Goal: Task Accomplishment & Management: Complete application form

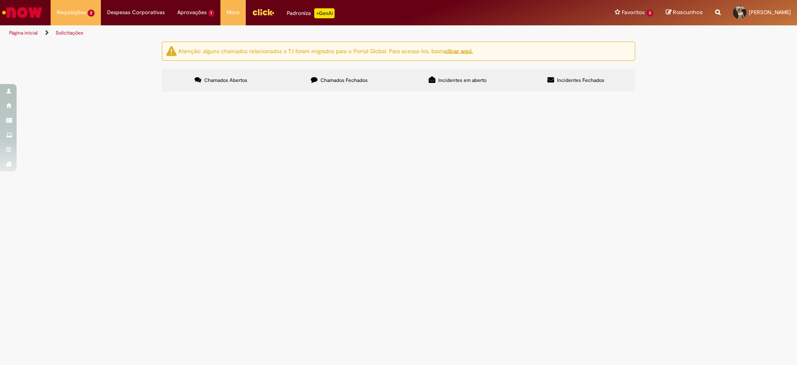
click at [0, 0] on td "Consulta [PERSON_NAME]" at bounding box center [0, 0] width 0 height 0
click at [0, 0] on span "Consulta [PERSON_NAME]" at bounding box center [0, 0] width 0 height 0
click at [0, 0] on span "Em Validação" at bounding box center [0, 0] width 0 height 0
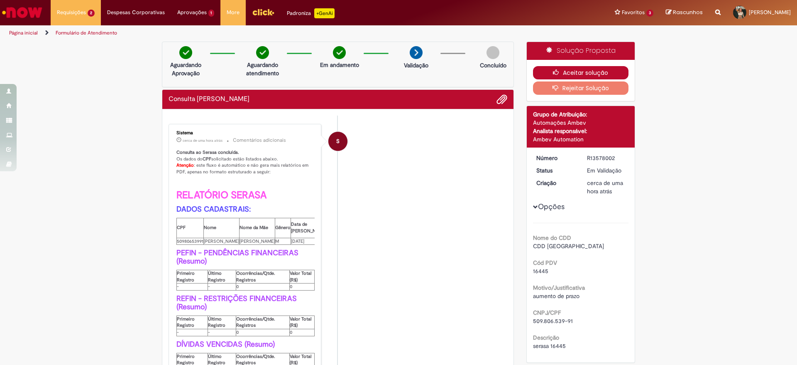
click at [554, 67] on button "Aceitar solução" at bounding box center [581, 72] width 96 height 13
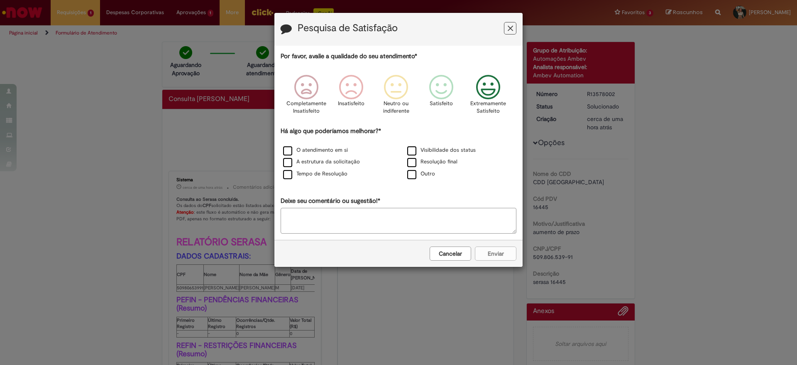
click at [492, 83] on icon "Feedback" at bounding box center [488, 87] width 31 height 25
click at [323, 155] on div "O atendimento em si" at bounding box center [336, 150] width 123 height 10
click at [320, 164] on label "A estrutura da solicitação" at bounding box center [321, 162] width 77 height 8
click at [320, 149] on label "O atendimento em si" at bounding box center [315, 150] width 65 height 8
click at [319, 176] on label "Tempo de Resolução" at bounding box center [315, 174] width 64 height 8
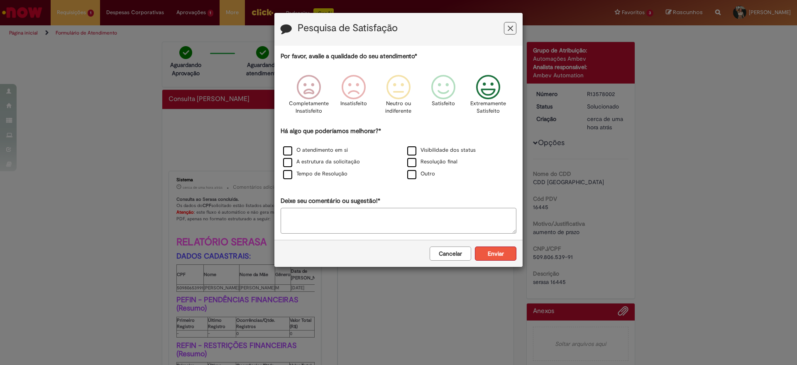
click at [496, 253] on button "Enviar" at bounding box center [496, 253] width 42 height 14
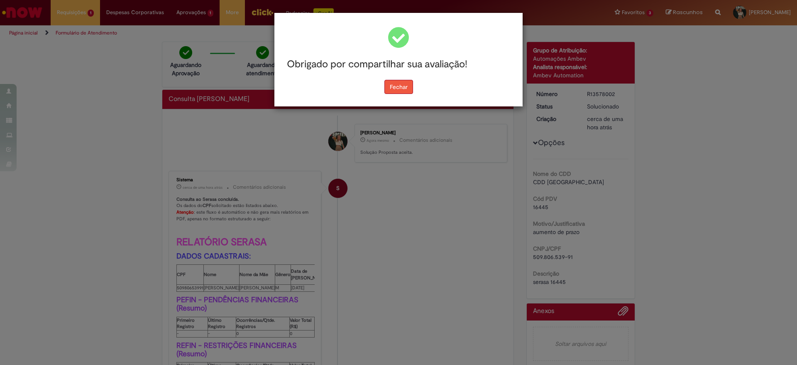
click at [395, 90] on button "Fechar" at bounding box center [399, 87] width 29 height 14
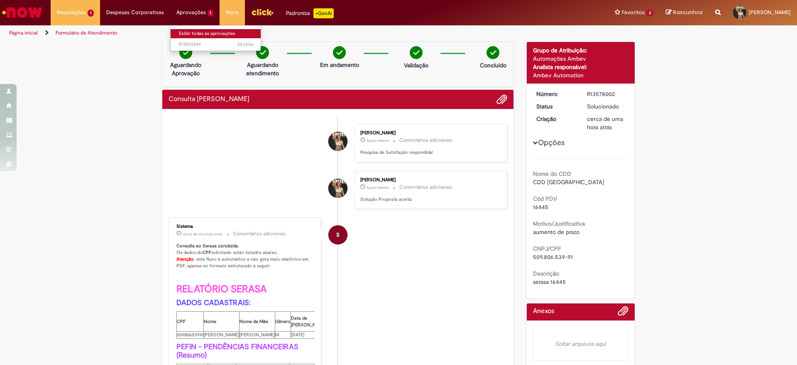
click at [191, 34] on link "Exibir todas as aprovações" at bounding box center [216, 33] width 91 height 9
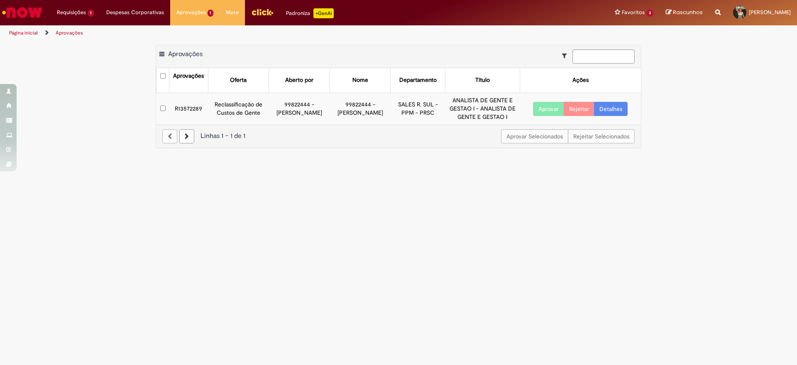
click at [608, 109] on link "Detalhes" at bounding box center [611, 109] width 34 height 14
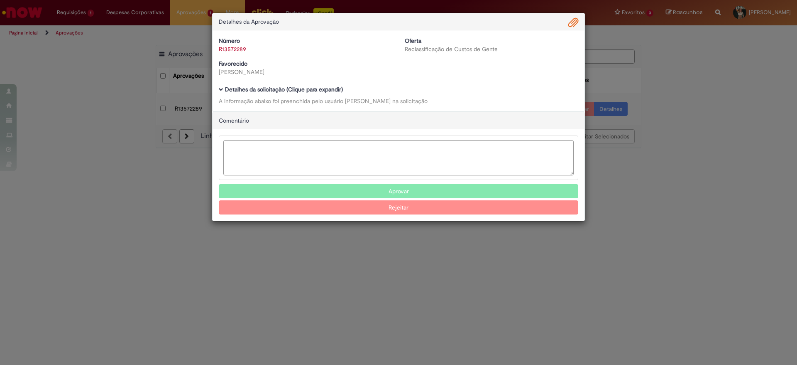
click at [307, 88] on b "Detalhes da solicitação (Clique para expandir)" at bounding box center [284, 89] width 118 height 7
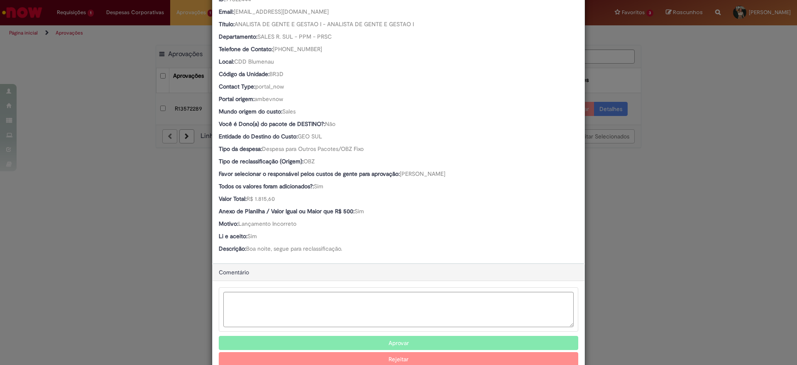
scroll to position [174, 0]
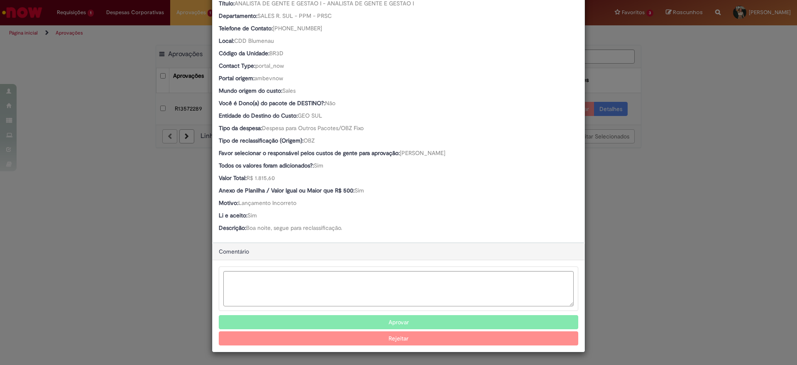
click at [685, 227] on div "Detalhes da Aprovação Número R13572289 Oferta Reclassificação de Custos de Gent…" at bounding box center [398, 182] width 797 height 365
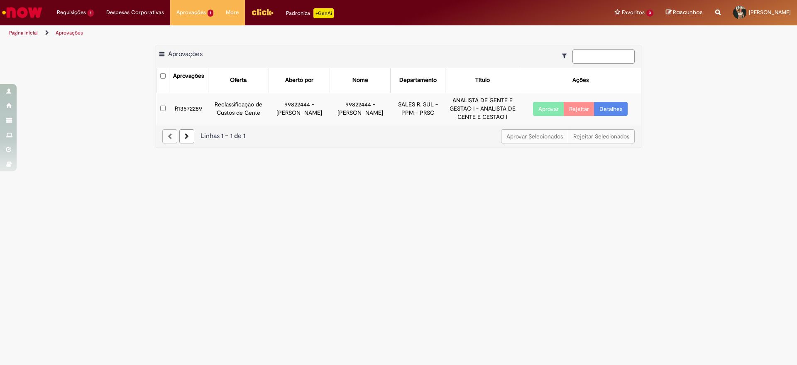
scroll to position [173, 0]
click at [75, 31] on link "Exibir Todas as Solicitações" at bounding box center [96, 33] width 91 height 9
